Goal: Find specific page/section: Find specific page/section

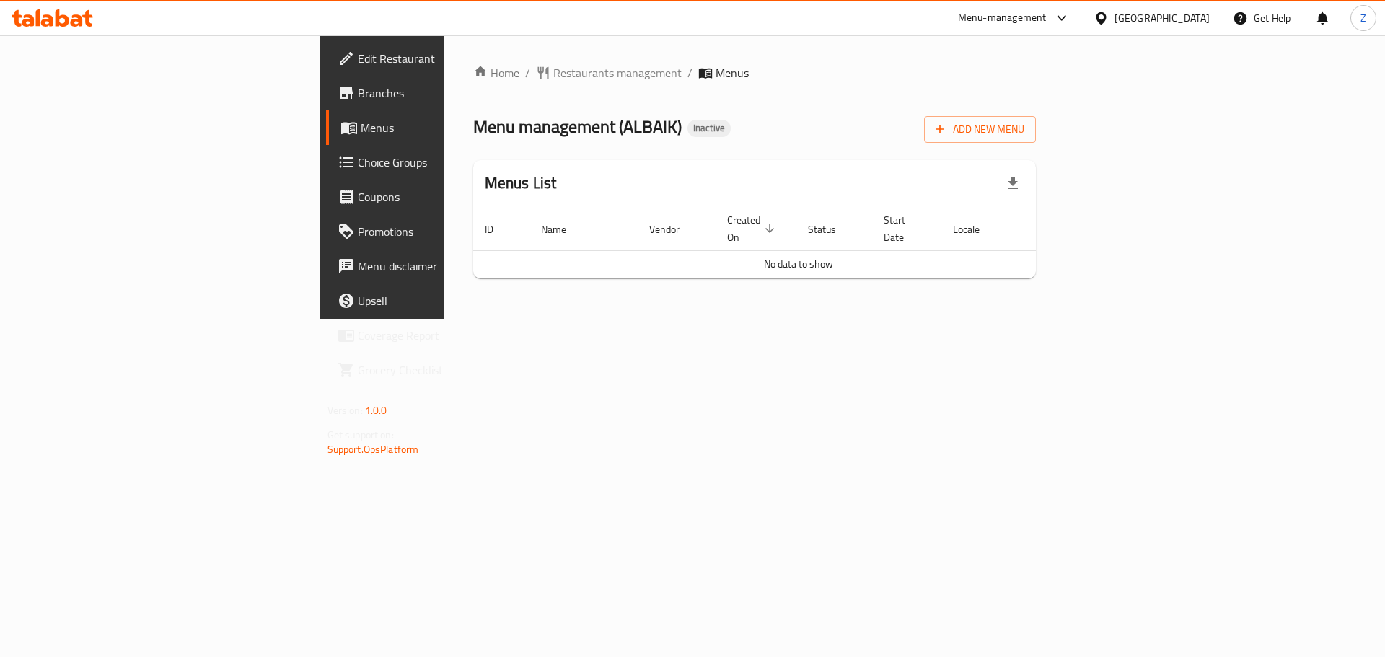
click at [358, 102] on span "Branches" at bounding box center [449, 92] width 183 height 17
click at [797, 255] on span "No data to show" at bounding box center [798, 264] width 69 height 19
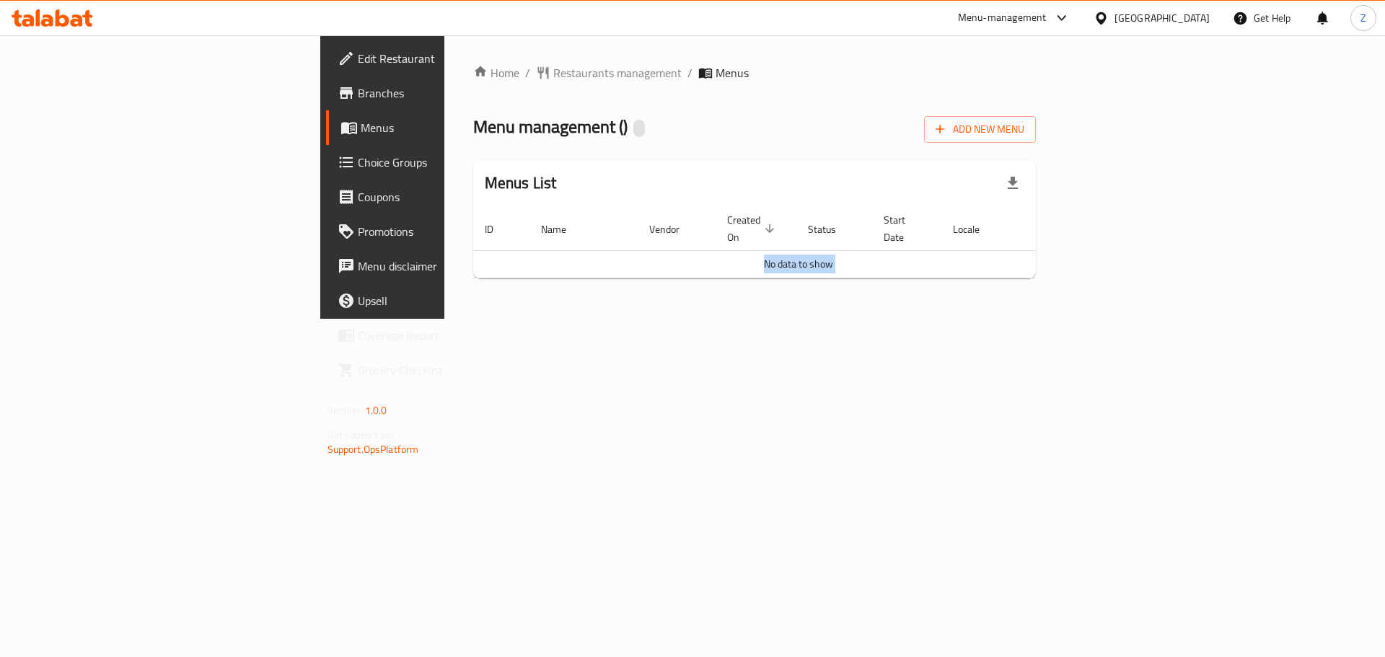
click at [794, 255] on span "No data to show" at bounding box center [798, 264] width 69 height 19
click at [358, 92] on span "Branches" at bounding box center [449, 92] width 183 height 17
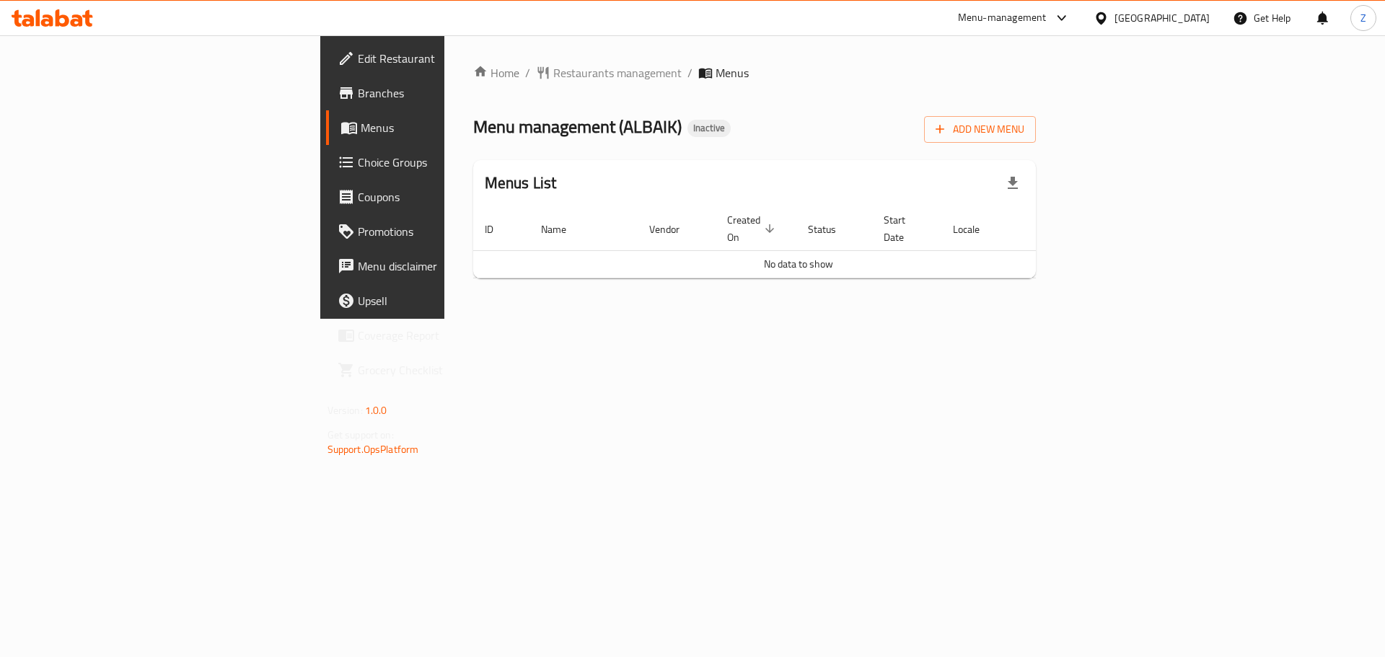
click at [361, 122] on span "Menus" at bounding box center [451, 127] width 180 height 17
click at [358, 87] on span "Branches" at bounding box center [449, 92] width 183 height 17
